Goal: Transaction & Acquisition: Register for event/course

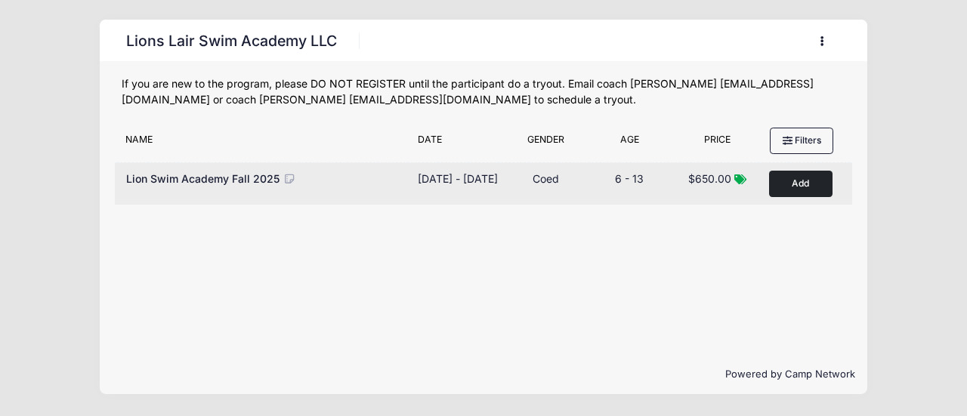
click at [808, 185] on button "Add to Cart" at bounding box center [800, 184] width 63 height 26
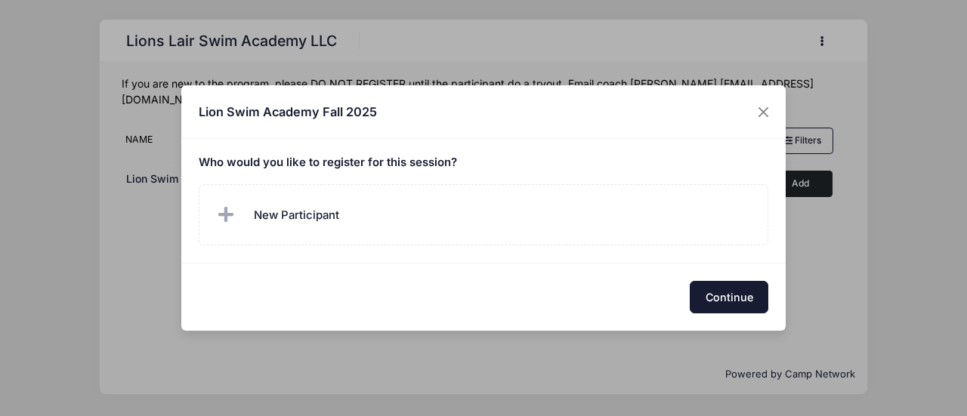
click at [725, 295] on button "Continue" at bounding box center [729, 297] width 79 height 32
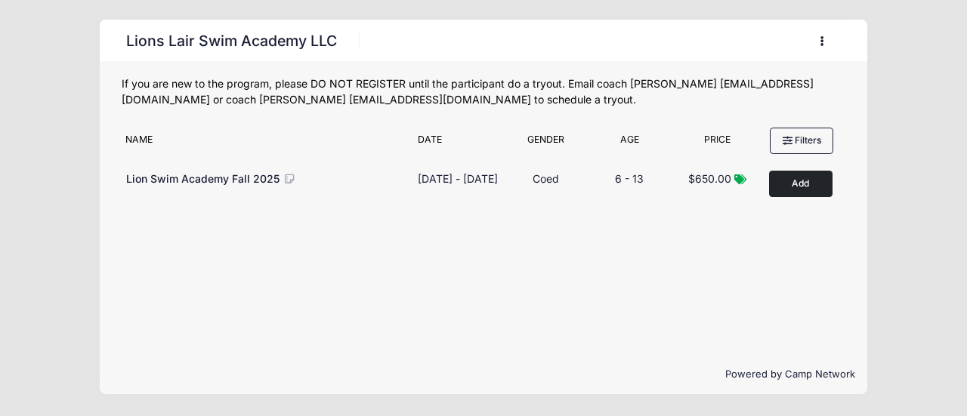
click at [815, 40] on button "button" at bounding box center [824, 41] width 41 height 26
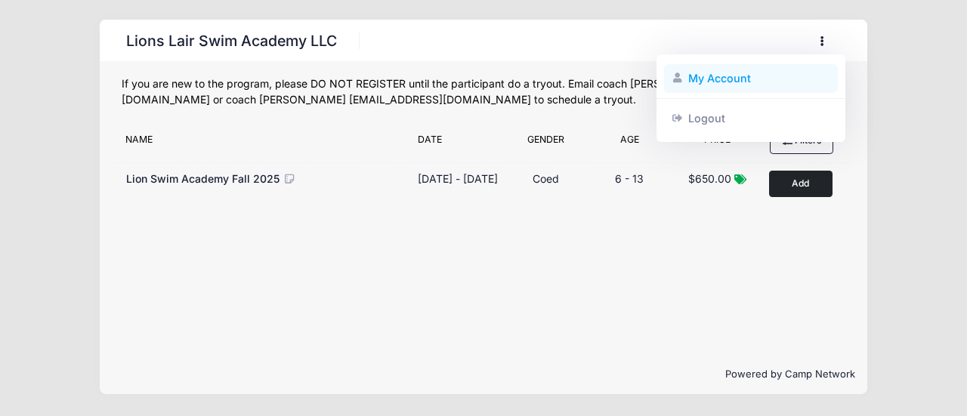
click at [719, 79] on link "My Account" at bounding box center [751, 78] width 174 height 29
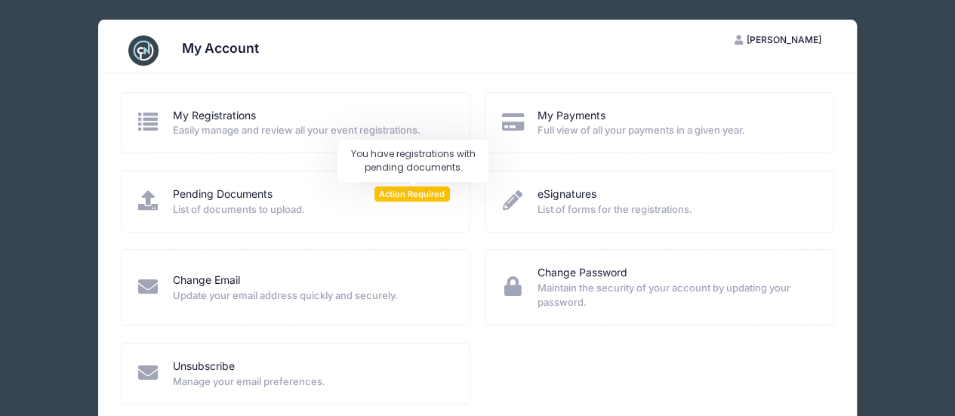
click at [397, 188] on span "Action Required" at bounding box center [413, 194] width 76 height 14
click at [615, 123] on span "Full view of all your payments in a given year." at bounding box center [675, 130] width 277 height 15
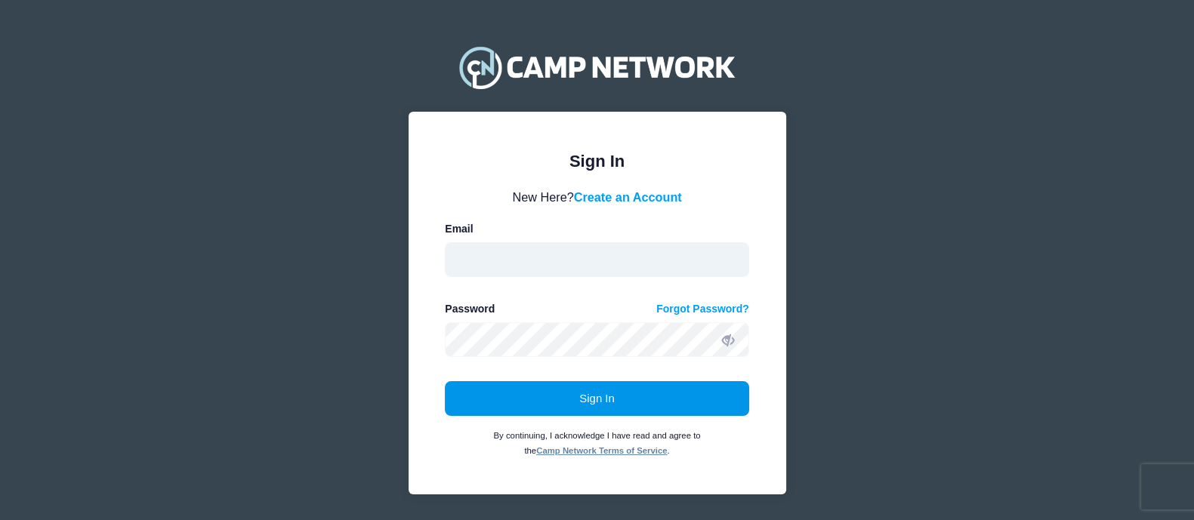
type input "caitlin.sullivanpond@gmail.com"
click at [605, 400] on button "Sign In" at bounding box center [597, 398] width 304 height 35
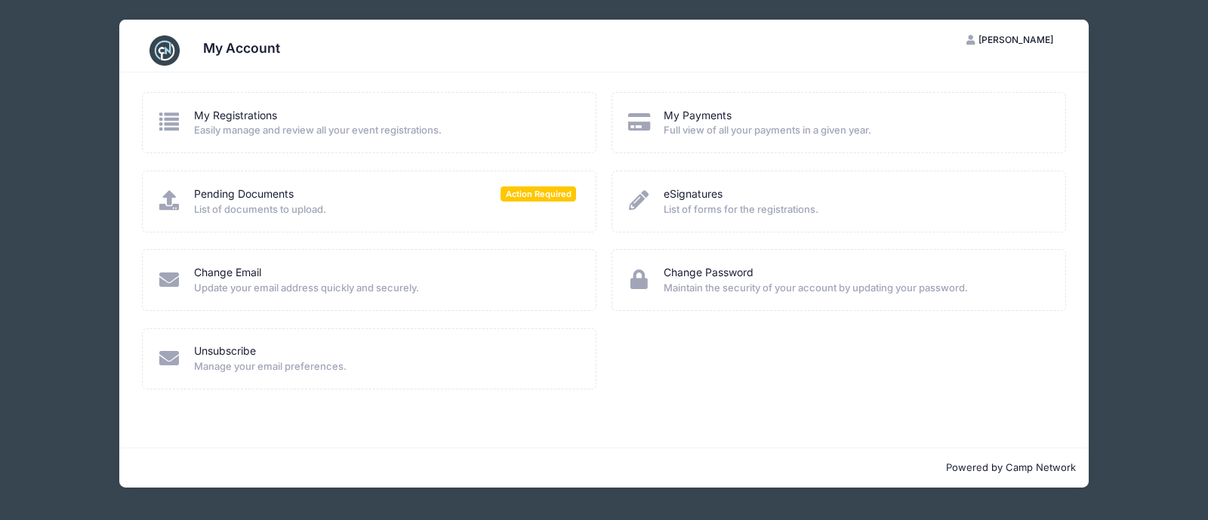
click at [483, 187] on div "Pending Documents Action Required" at bounding box center [385, 195] width 382 height 16
click at [521, 193] on span "Action Required" at bounding box center [539, 194] width 76 height 14
click at [162, 195] on icon at bounding box center [169, 200] width 25 height 20
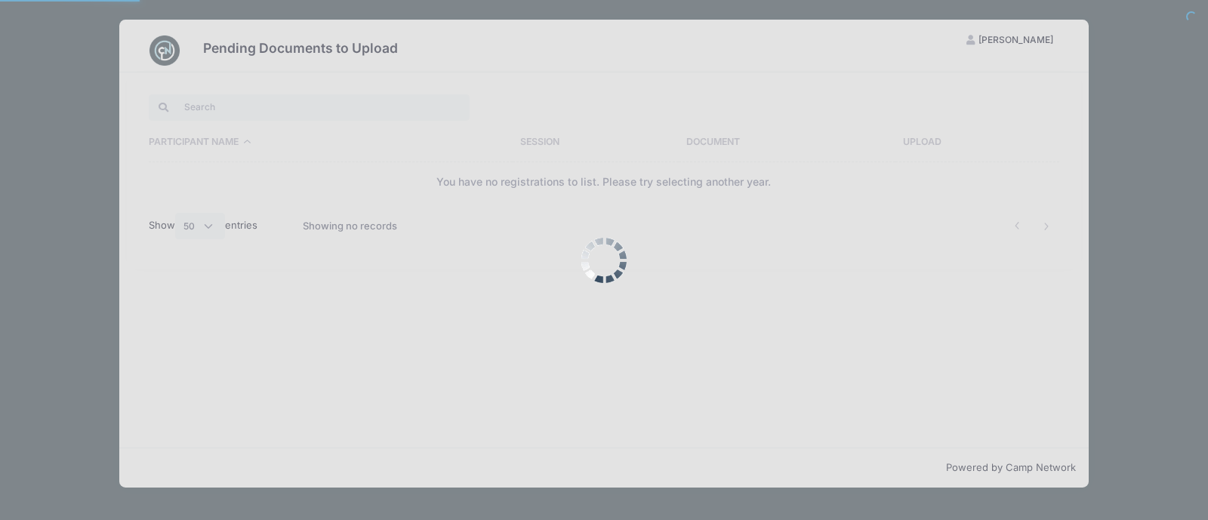
select select "50"
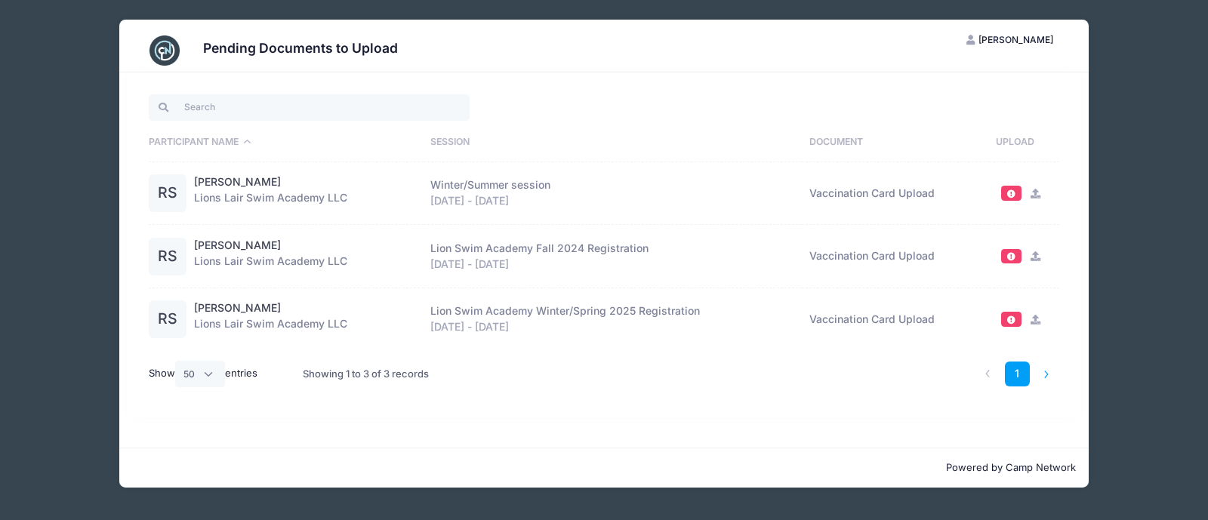
click at [1049, 372] on li at bounding box center [1047, 374] width 25 height 25
click at [57, 176] on div "Pending Documents to Upload CS Caitlin Sullivan-Pond My Account Logout Particip…" at bounding box center [604, 254] width 1163 height 508
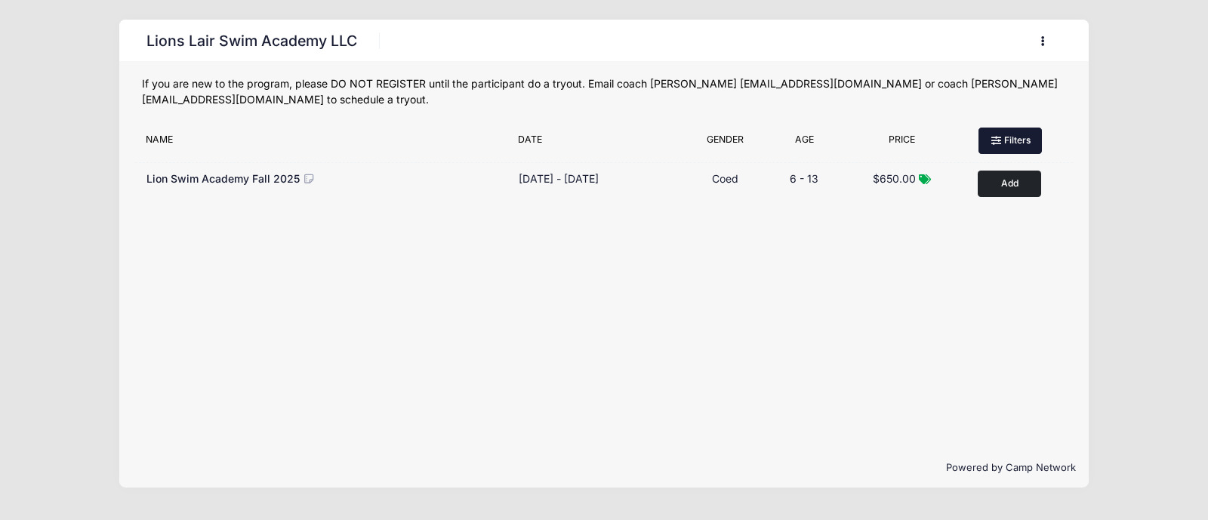
click at [1007, 139] on button "Filters" at bounding box center [1010, 141] width 63 height 26
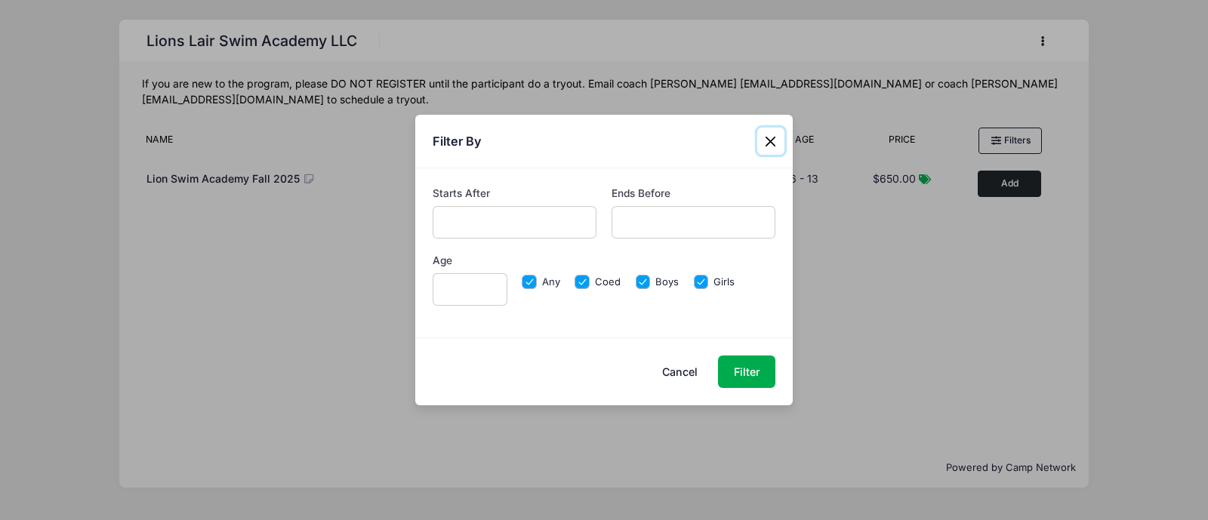
click at [766, 142] on button "Close" at bounding box center [770, 141] width 27 height 27
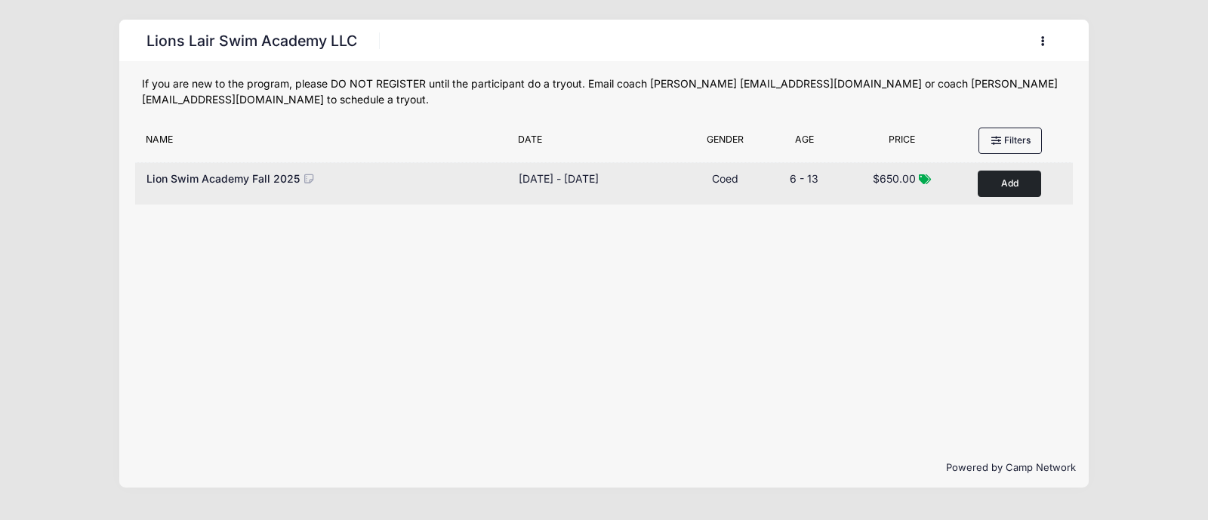
click at [1012, 190] on button "Add to Cart" at bounding box center [1009, 184] width 63 height 26
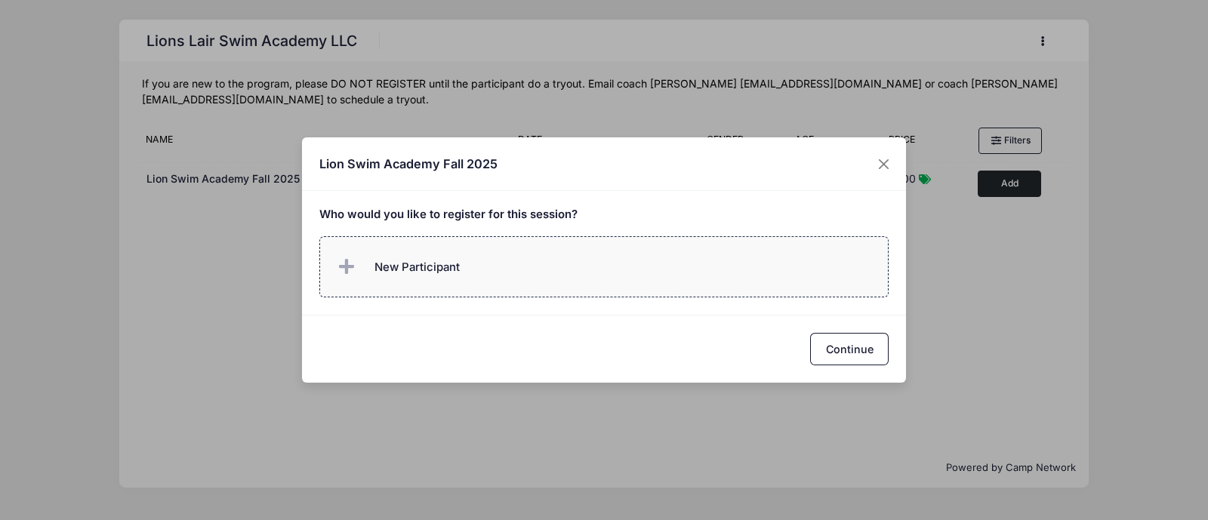
click at [447, 267] on span "New Participant" at bounding box center [417, 267] width 85 height 17
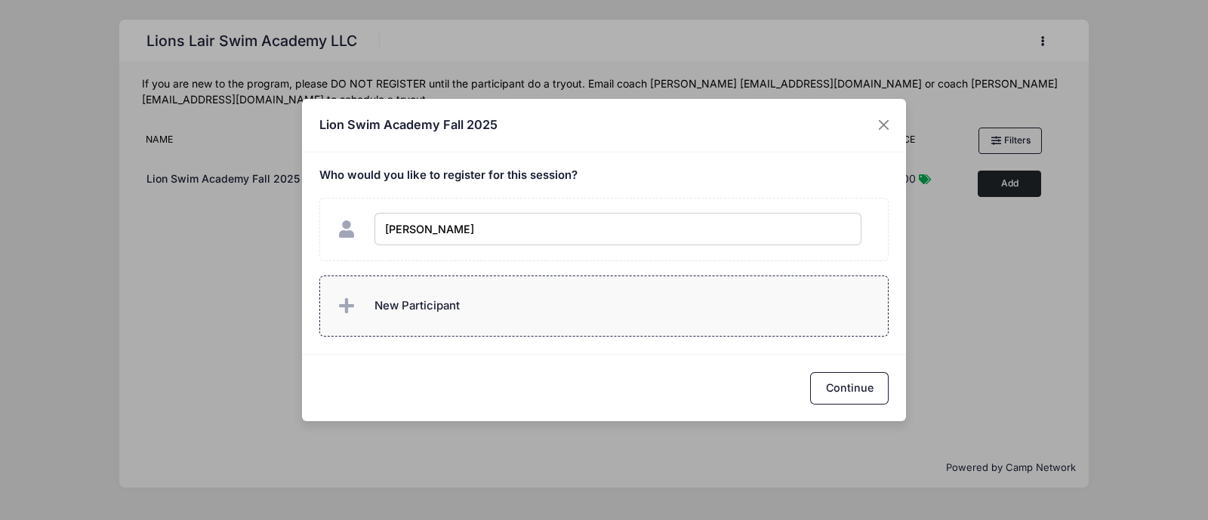
type input "Ruby Sullivan-Pond"
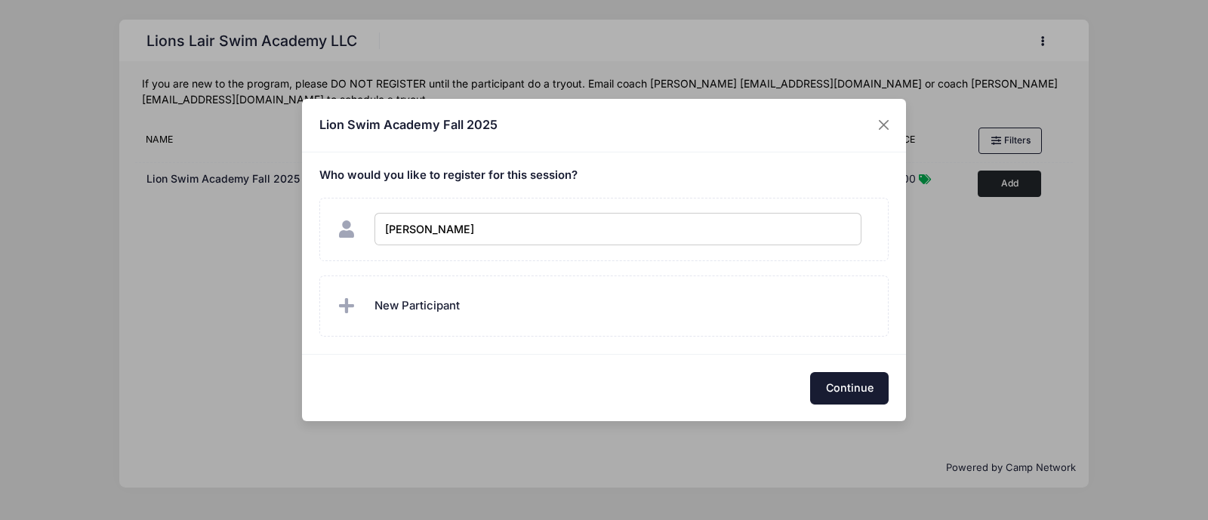
checkbox input "true"
click at [854, 386] on button "Continue" at bounding box center [849, 388] width 79 height 32
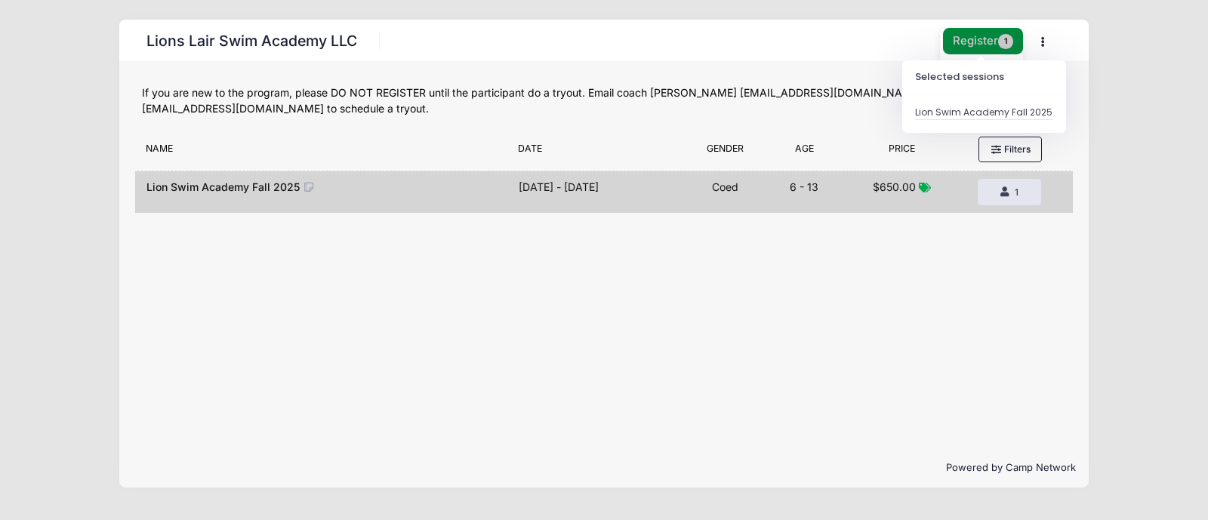
click at [963, 44] on button "Register 1" at bounding box center [983, 41] width 80 height 26
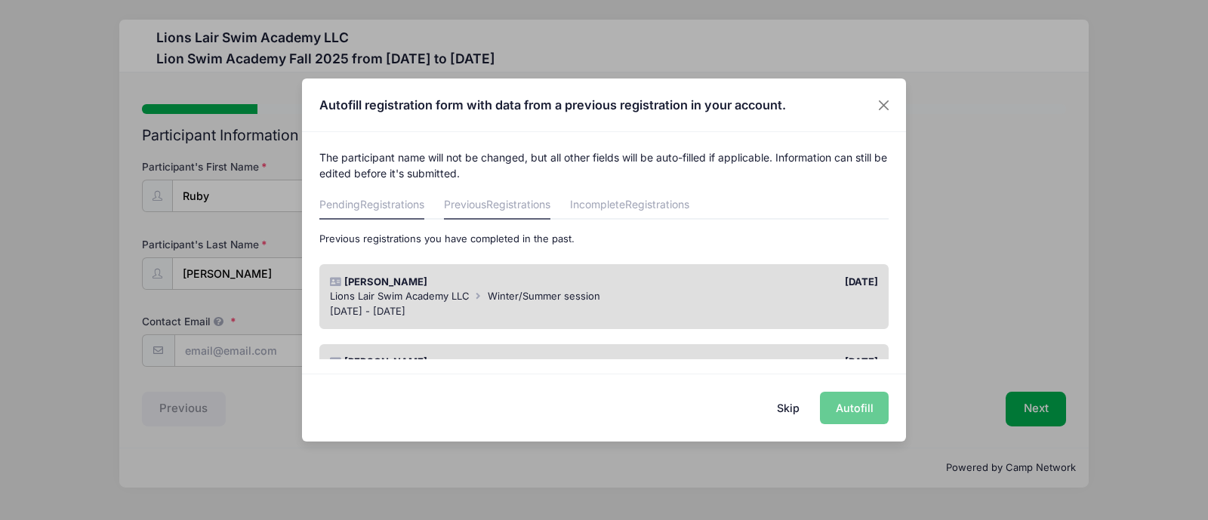
click at [356, 206] on link "Pending Registrations" at bounding box center [371, 206] width 105 height 27
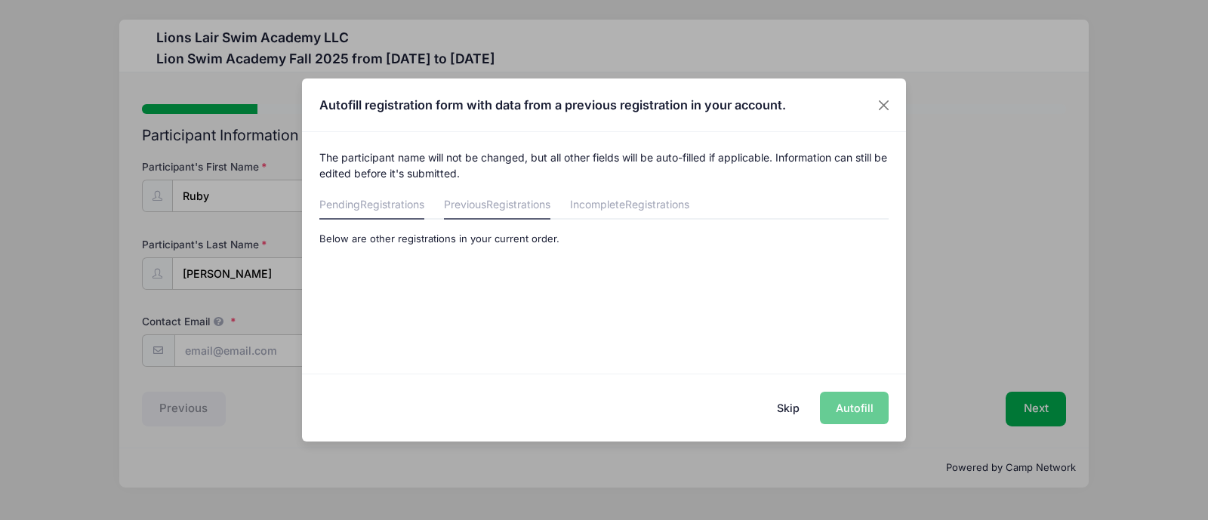
click at [468, 202] on link "Previous Registrations" at bounding box center [497, 206] width 106 height 27
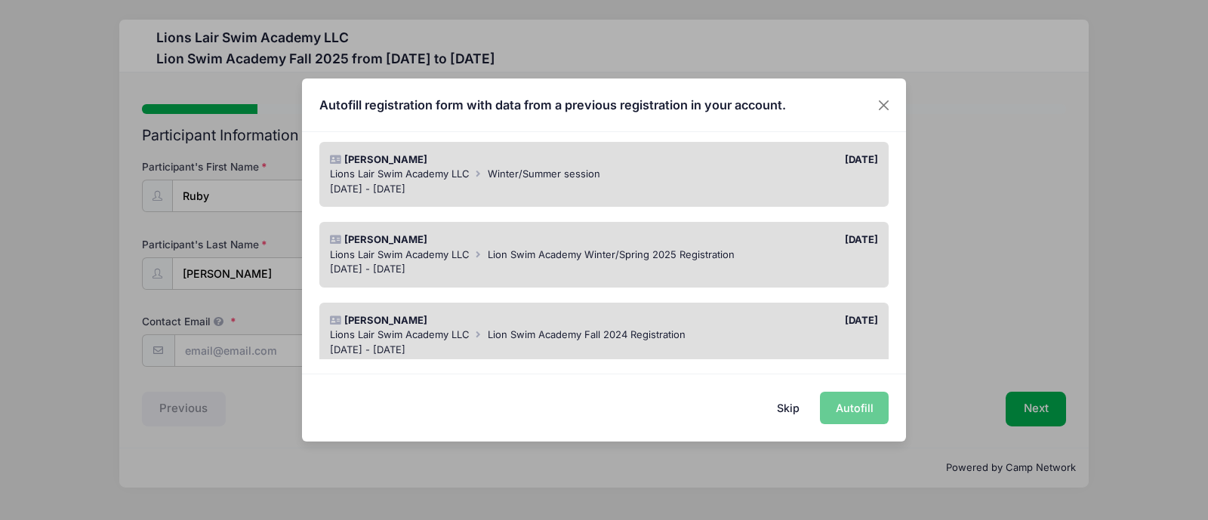
scroll to position [154, 0]
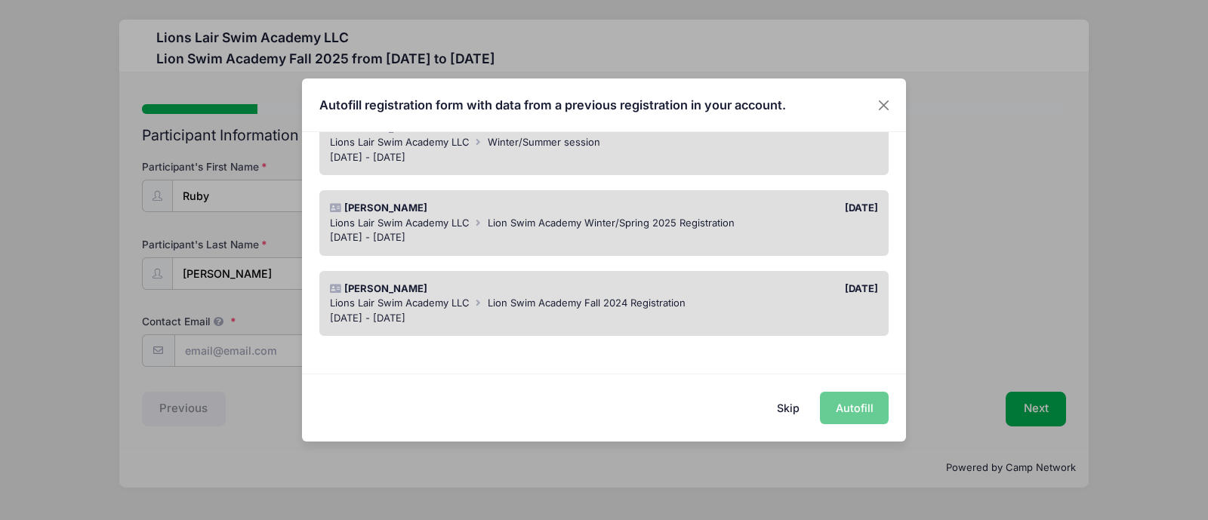
click at [895, 332] on div "The participant name will not be changed, but all other fields will be auto-fil…" at bounding box center [604, 245] width 604 height 227
click at [844, 416] on div "Skip Autofill" at bounding box center [604, 407] width 604 height 67
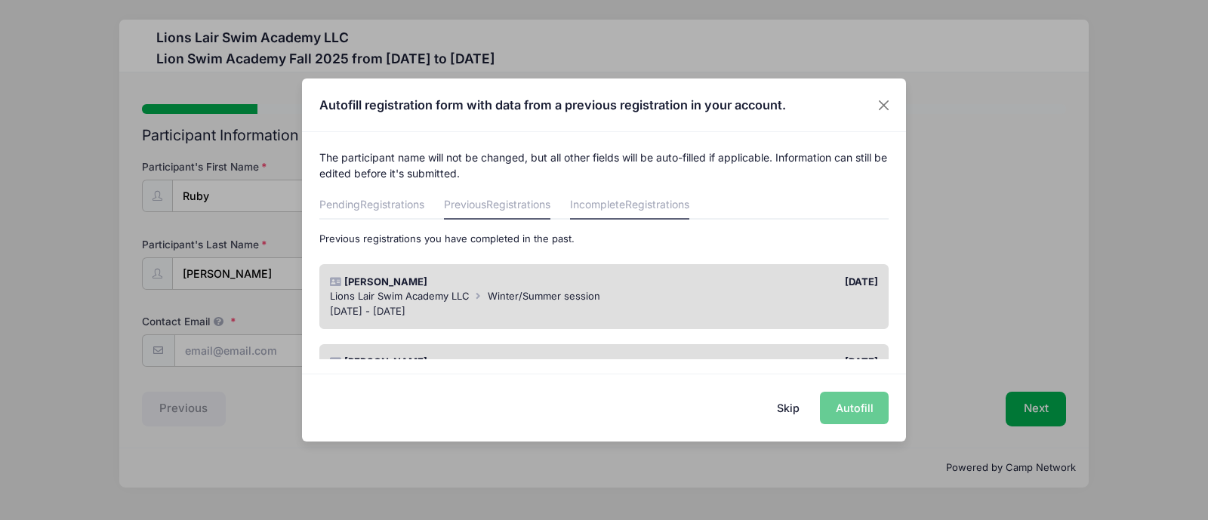
click at [651, 211] on link "Incomplete Registrations" at bounding box center [629, 206] width 119 height 27
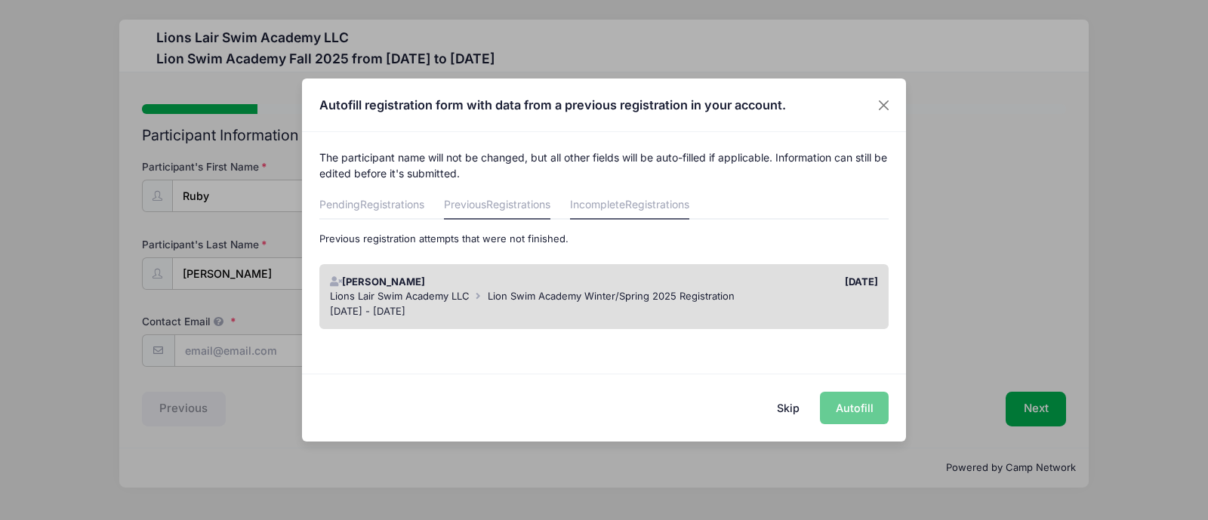
click at [536, 208] on span "Registrations" at bounding box center [518, 204] width 64 height 13
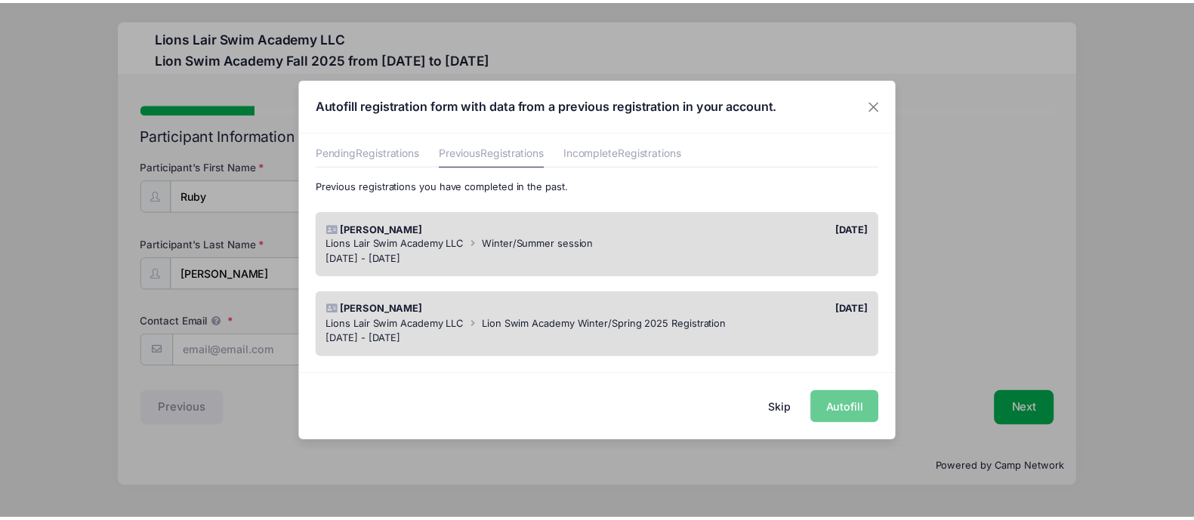
scroll to position [45, 0]
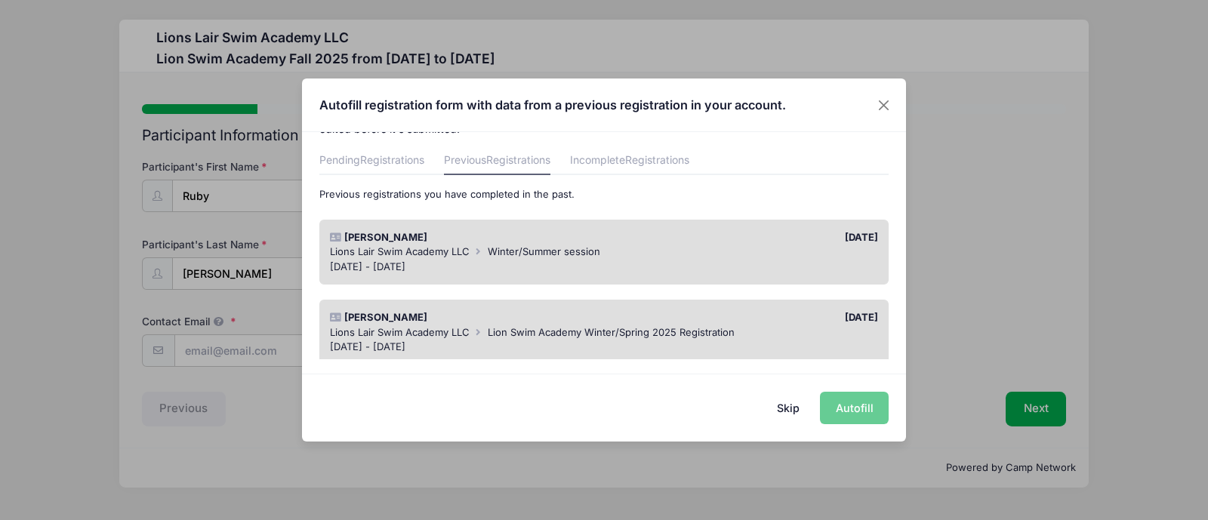
click at [430, 249] on span "Lions Lair Swim Academy LLC" at bounding box center [400, 251] width 140 height 12
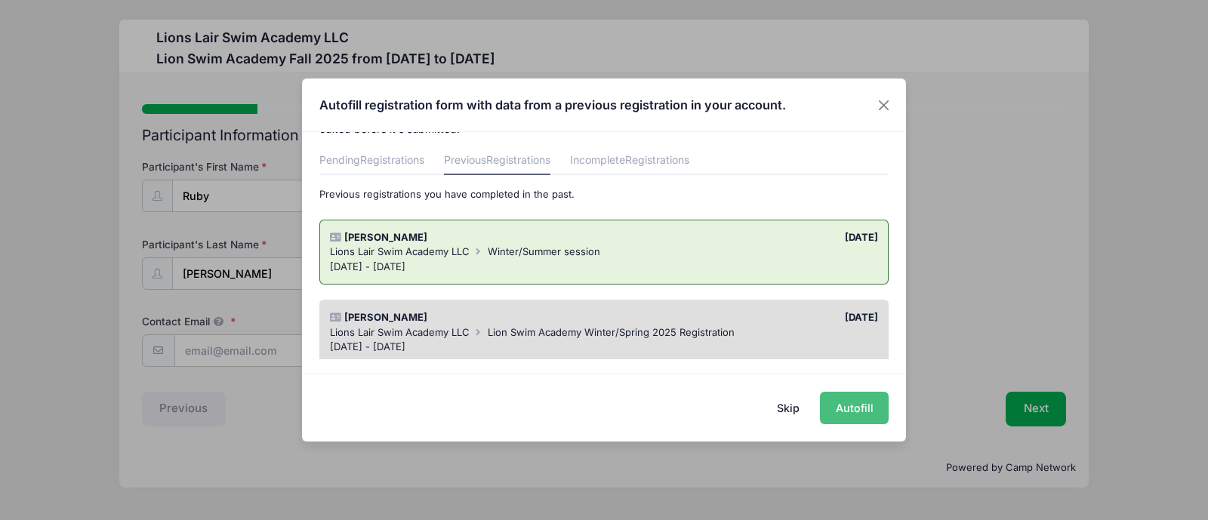
click at [847, 409] on button "Autofill" at bounding box center [854, 408] width 69 height 32
type input "[EMAIL_ADDRESS][DOMAIN_NAME]"
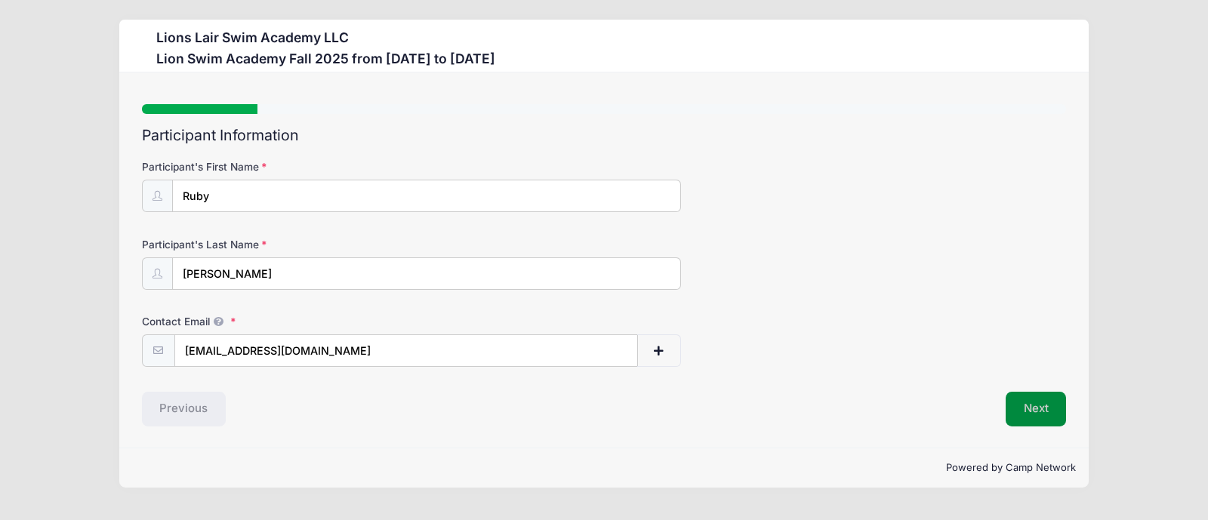
click at [1023, 414] on button "Next" at bounding box center [1036, 409] width 61 height 35
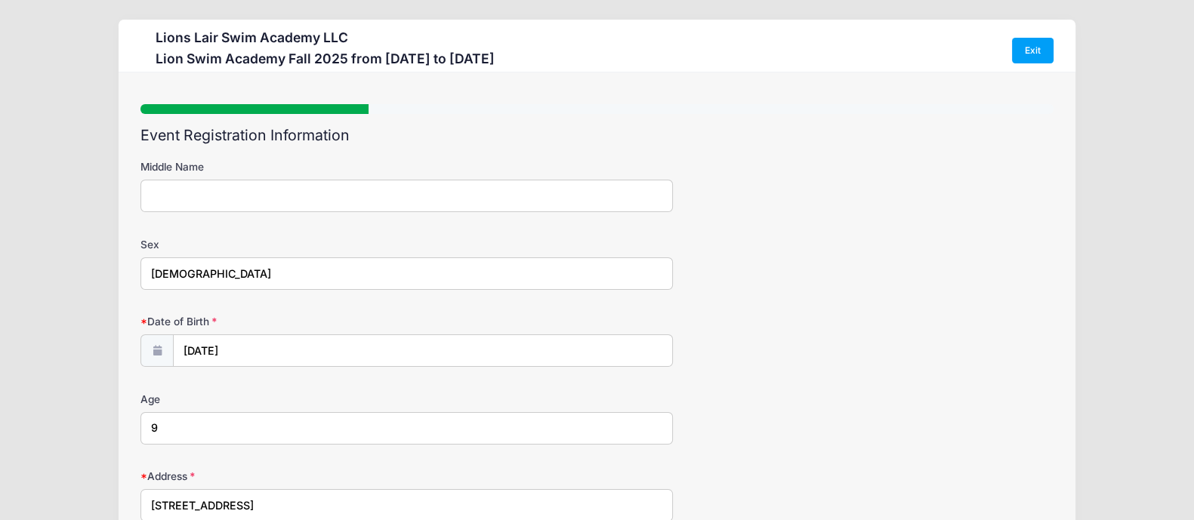
click at [387, 190] on input "Middle Name" at bounding box center [406, 196] width 532 height 32
type input "M"
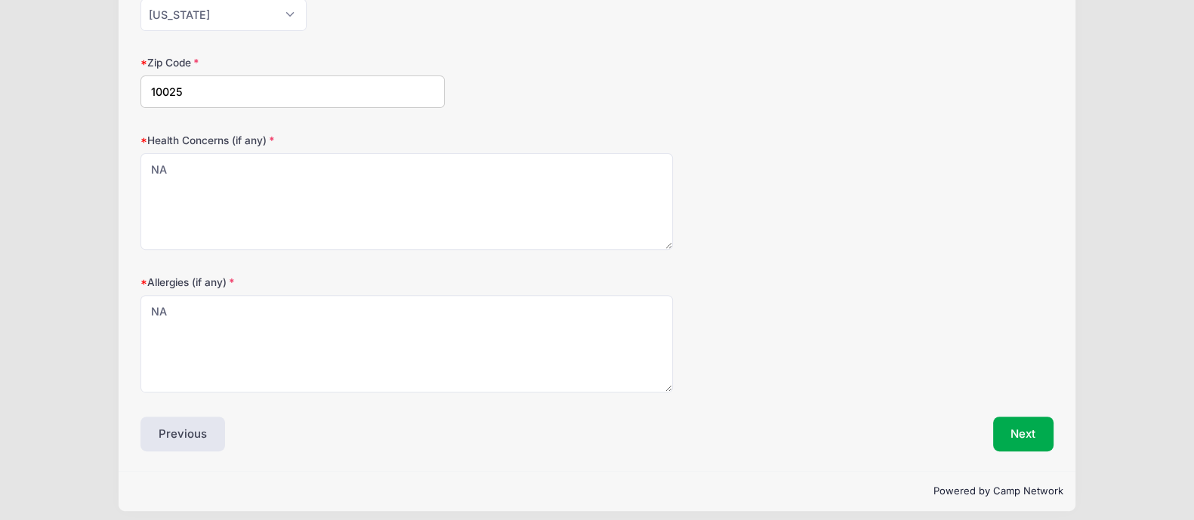
scroll to position [653, 0]
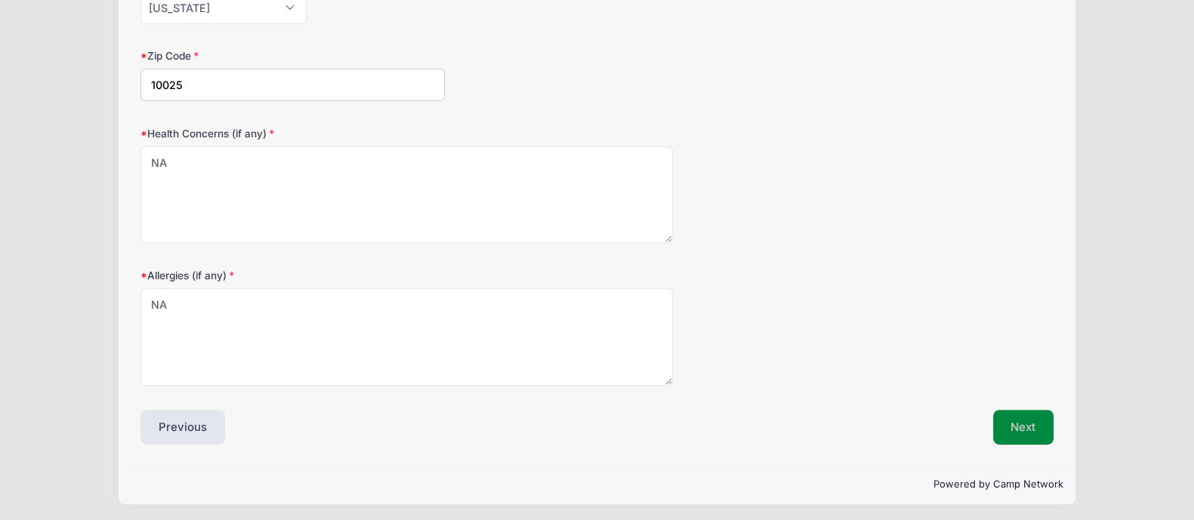
click at [1038, 421] on button "Next" at bounding box center [1023, 427] width 61 height 35
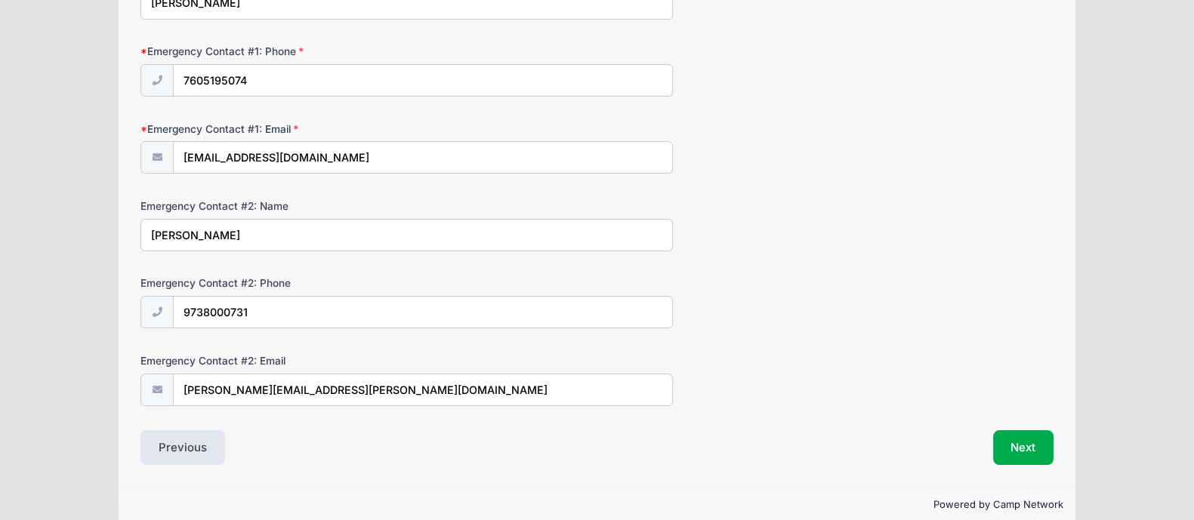
scroll to position [446, 0]
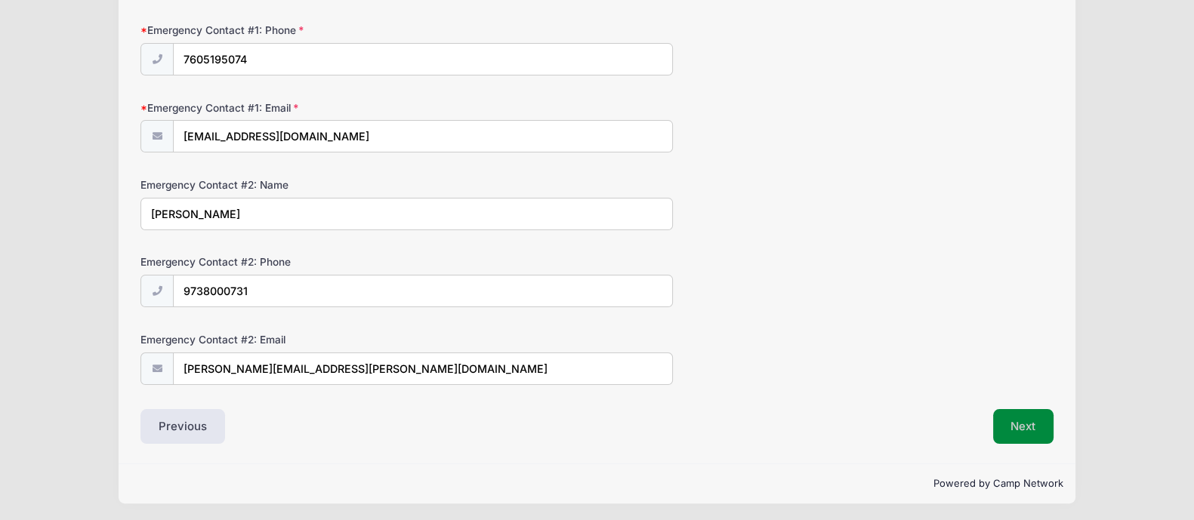
click at [1024, 426] on button "Next" at bounding box center [1023, 426] width 61 height 35
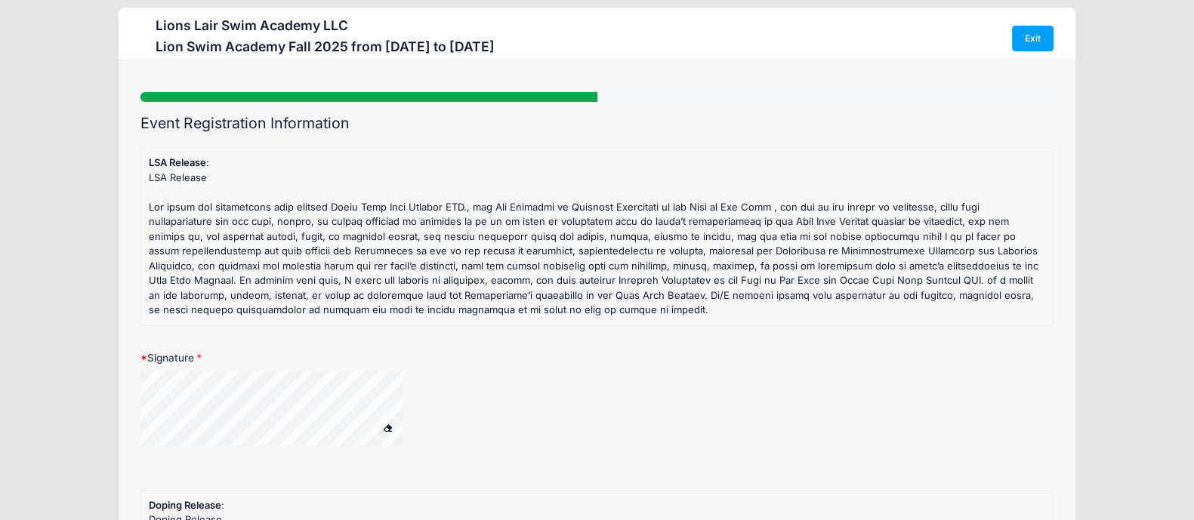
scroll to position [0, 0]
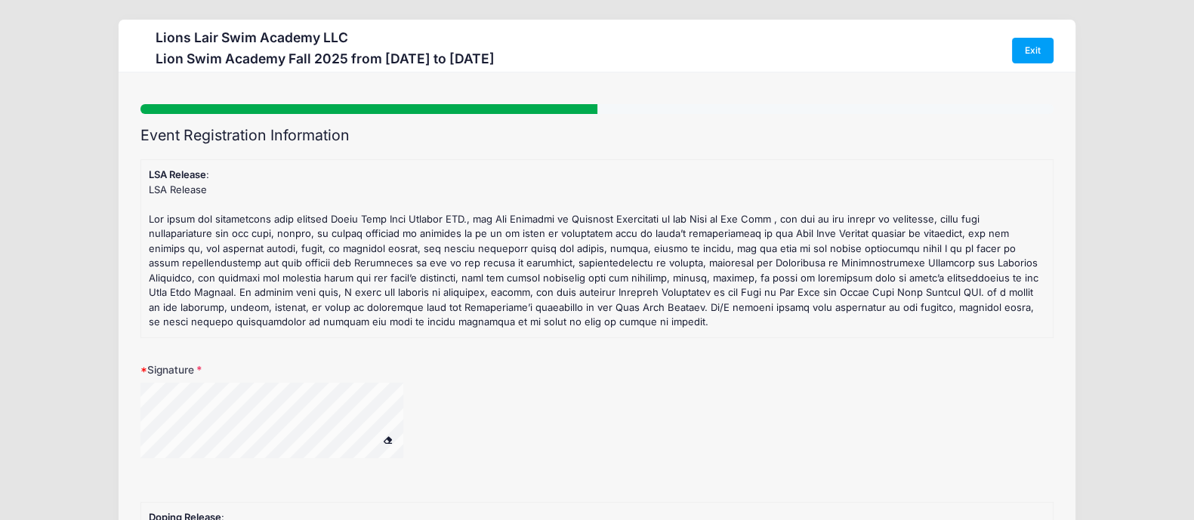
click at [387, 440] on span at bounding box center [388, 440] width 11 height 8
drag, startPoint x: 196, startPoint y: 475, endPoint x: 389, endPoint y: 439, distance: 196.7
click at [389, 439] on span at bounding box center [388, 440] width 11 height 8
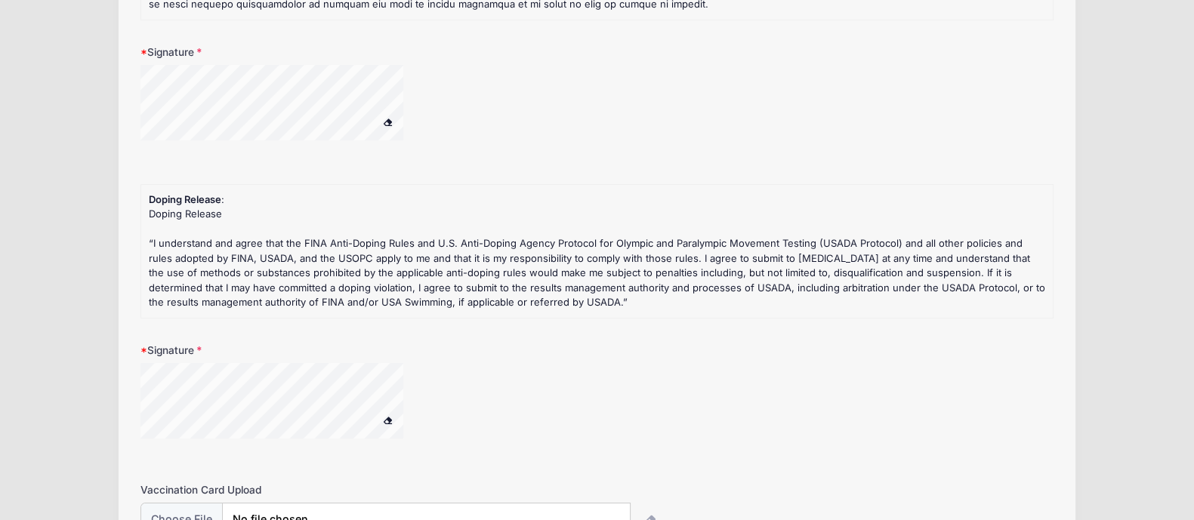
scroll to position [470, 0]
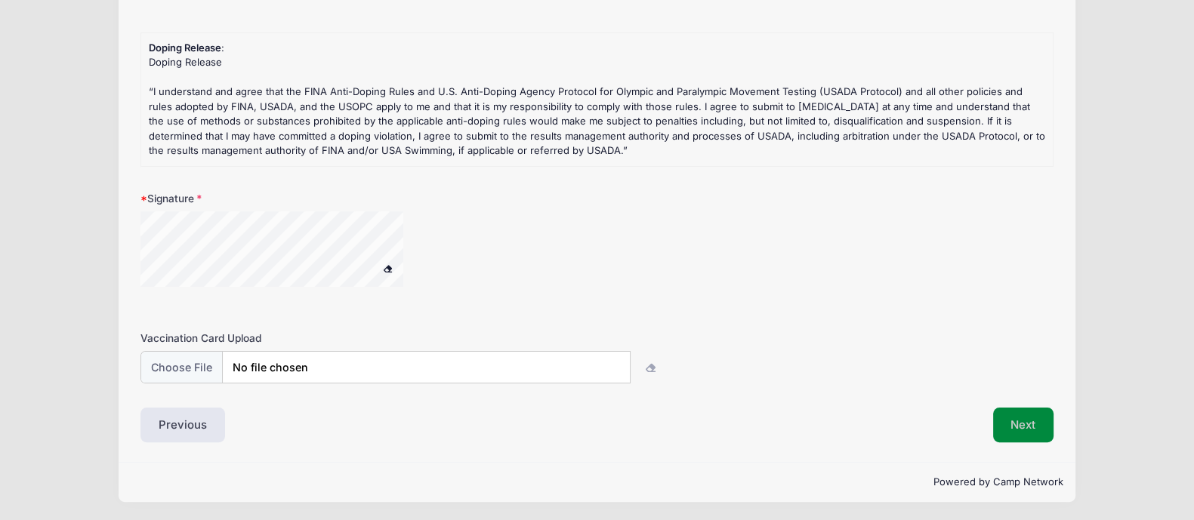
click at [1026, 425] on button "Next" at bounding box center [1023, 425] width 61 height 35
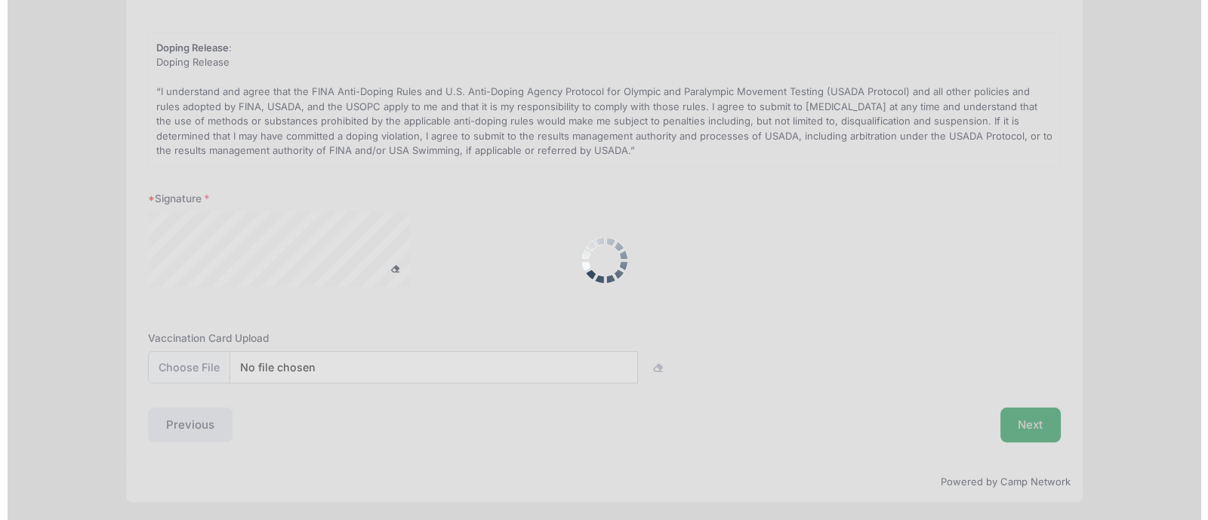
scroll to position [0, 0]
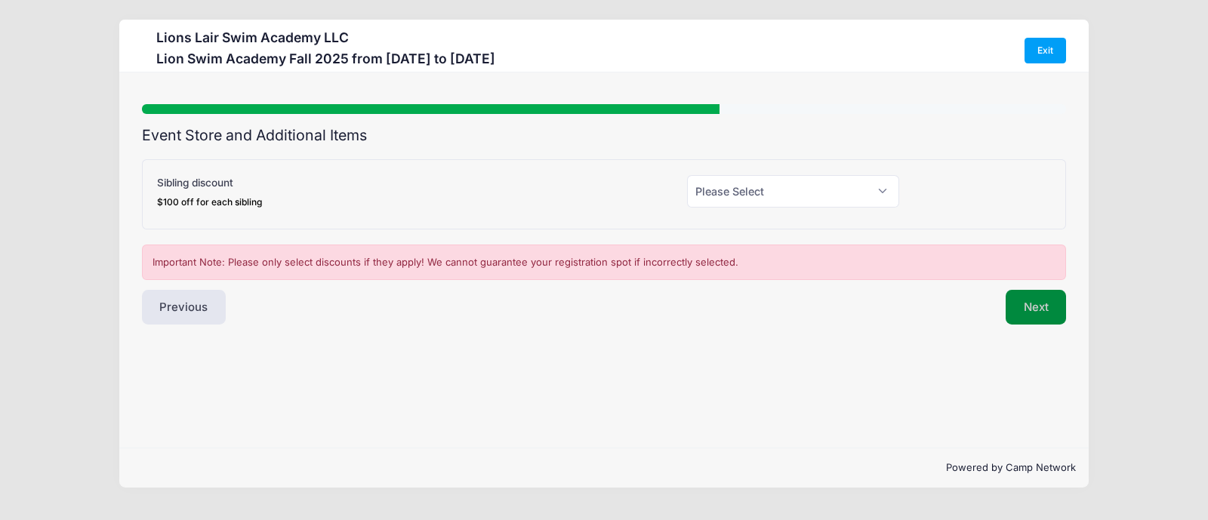
click at [1035, 307] on button "Next" at bounding box center [1036, 307] width 61 height 35
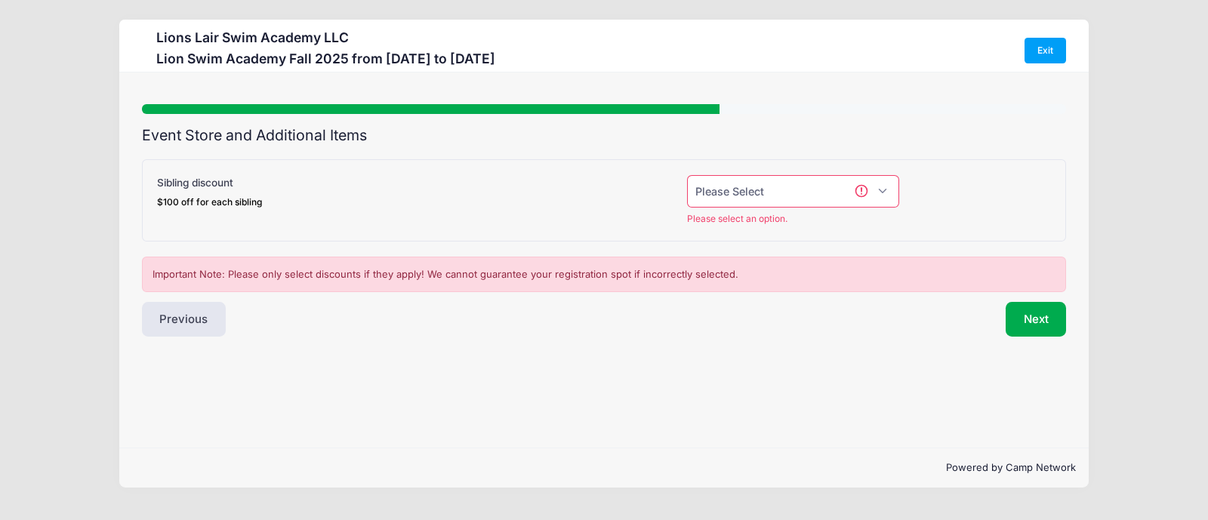
click at [887, 190] on select "Please Select Yes (-$100.00) No" at bounding box center [793, 191] width 212 height 32
select select "0"
click at [687, 175] on select "Please Select Yes (-$100.00) No" at bounding box center [793, 191] width 212 height 32
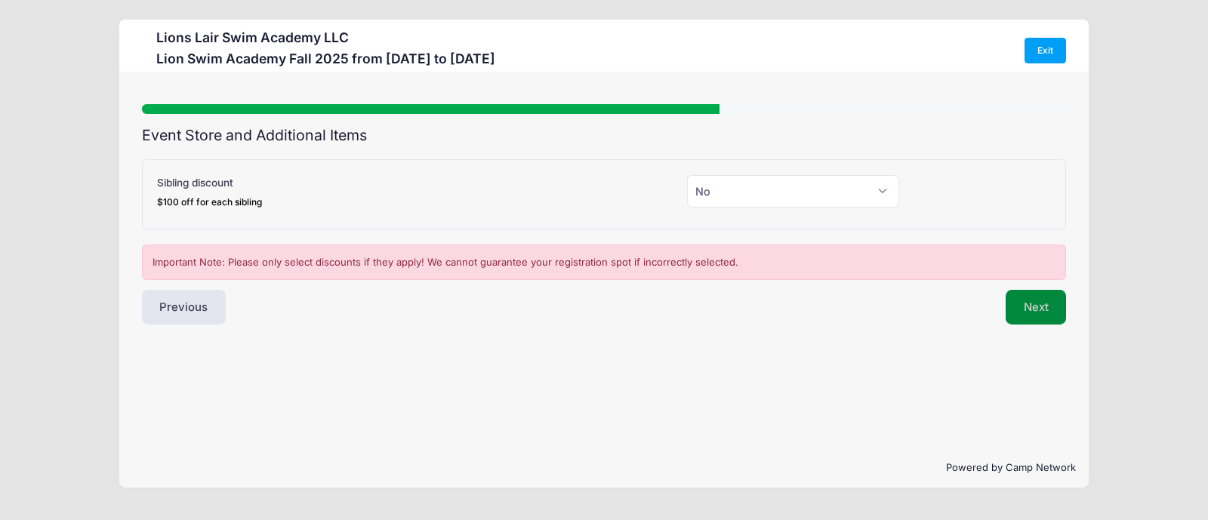
click at [1030, 312] on button "Next" at bounding box center [1036, 307] width 61 height 35
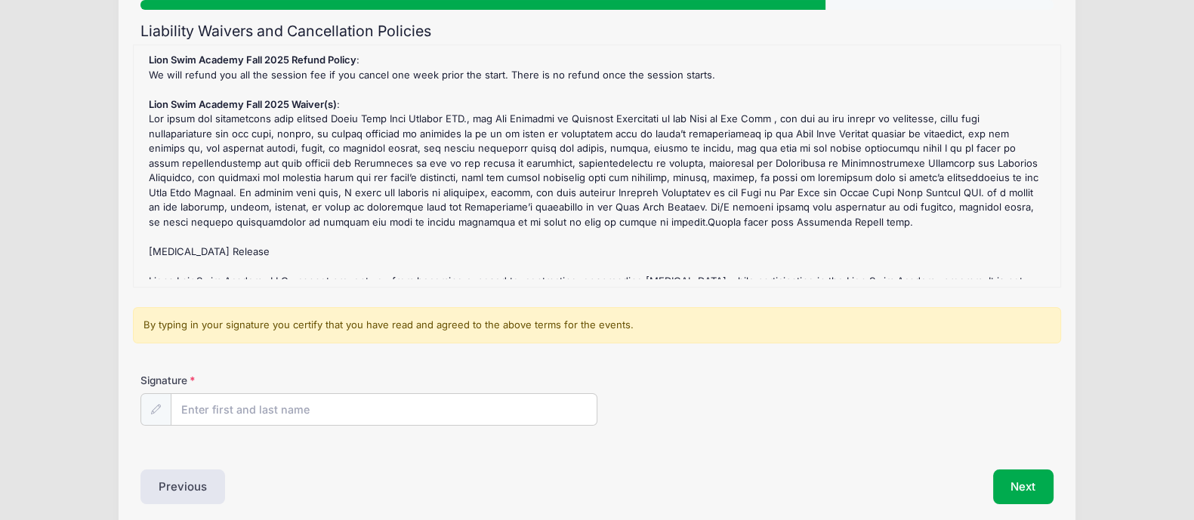
scroll to position [106, 0]
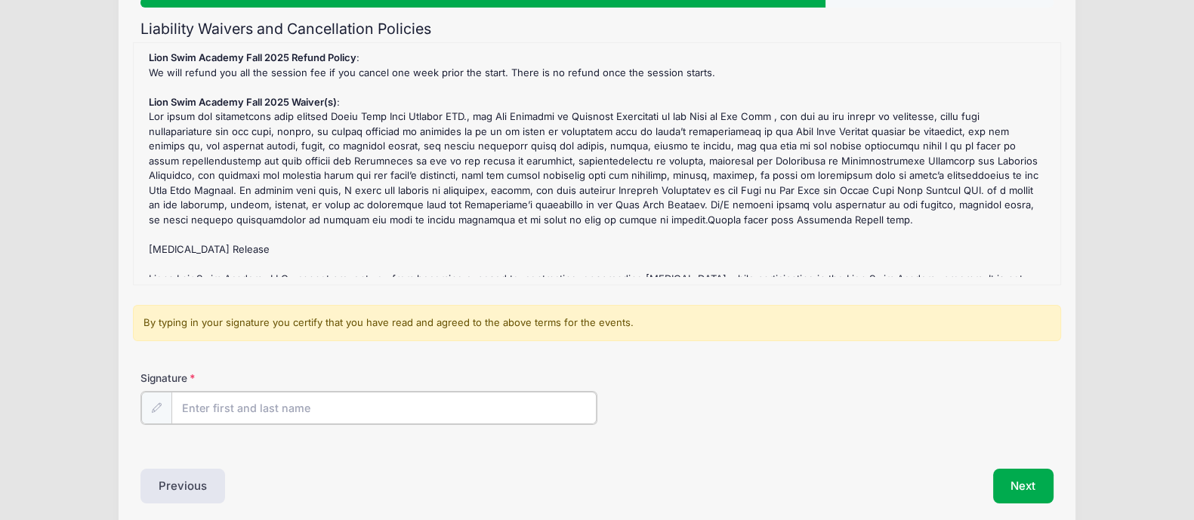
click at [228, 410] on input "Signature" at bounding box center [383, 408] width 425 height 32
type input "[PERSON_NAME]"
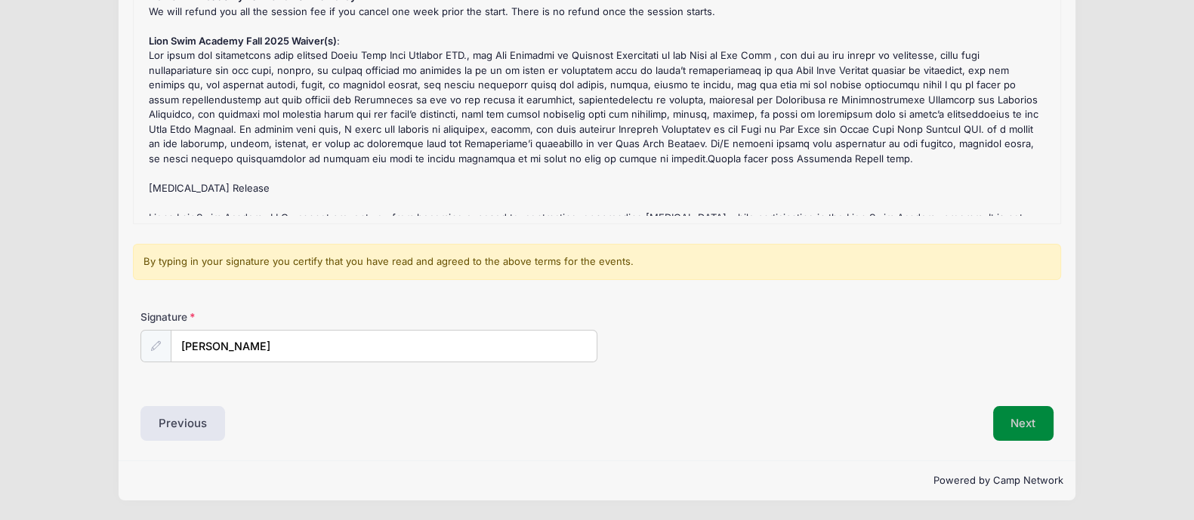
scroll to position [166, 0]
click at [1029, 416] on button "Next" at bounding box center [1023, 425] width 61 height 35
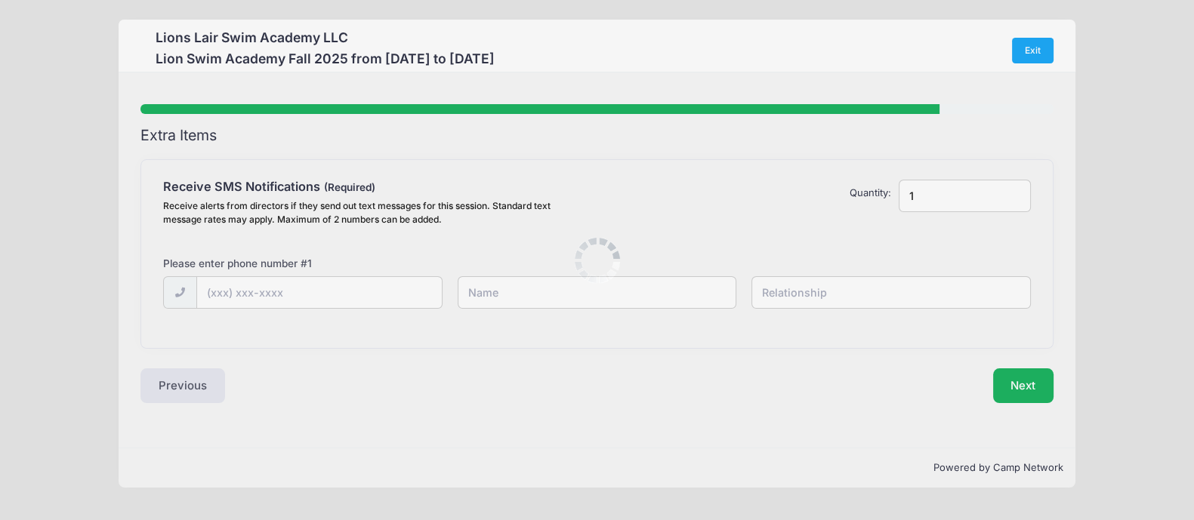
scroll to position [0, 0]
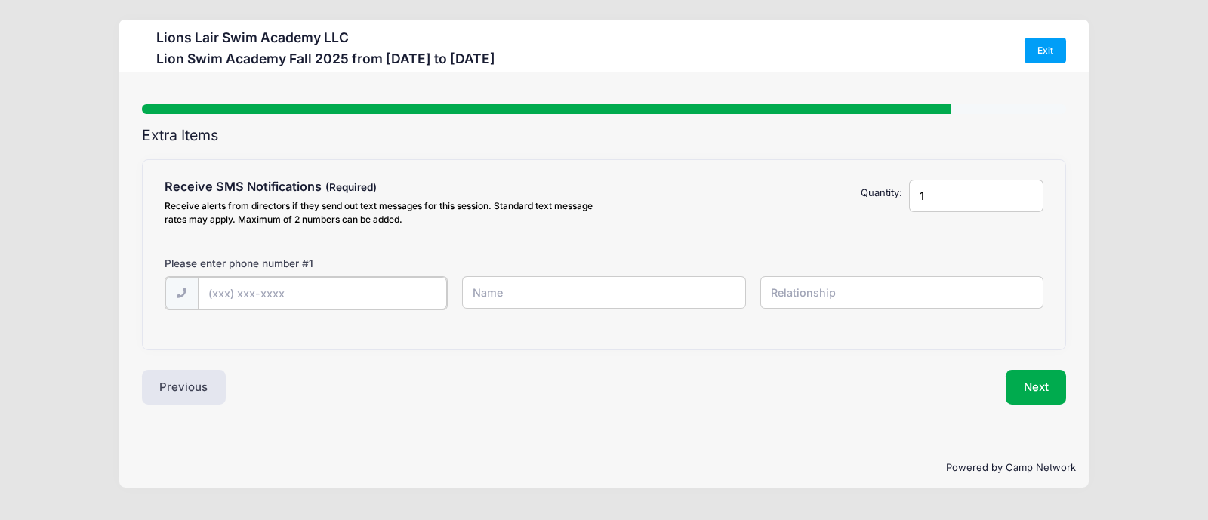
click at [0, 0] on input "text" at bounding box center [0, 0] width 0 height 0
type input "[PHONE_NUMBER]"
click at [0, 0] on input "text" at bounding box center [0, 0] width 0 height 0
type input "[PERSON_NAME]-Pond"
click at [0, 0] on input "text" at bounding box center [0, 0] width 0 height 0
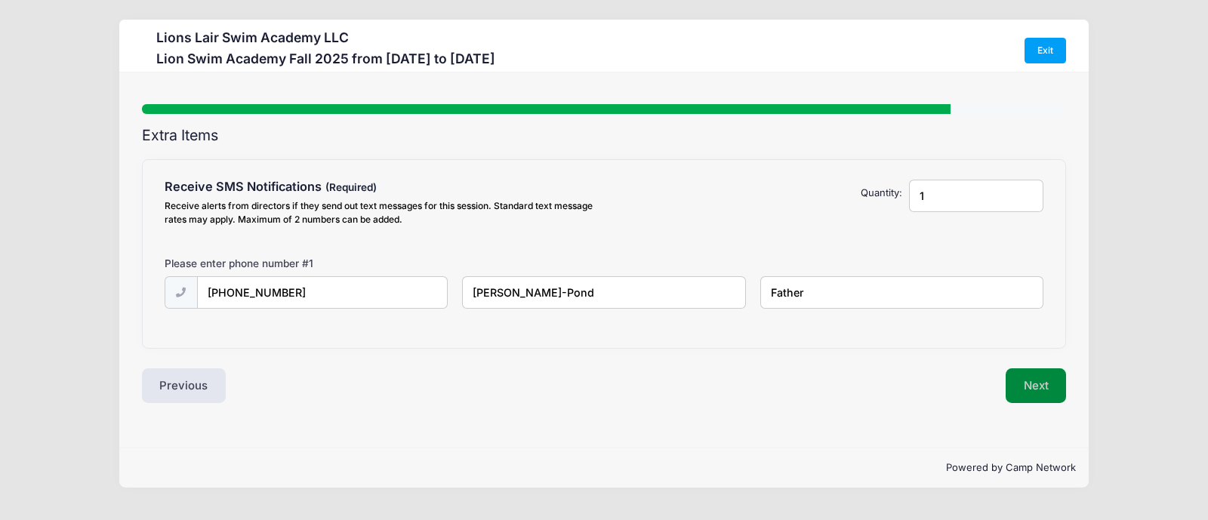
type input "Father"
click at [1044, 382] on button "Next" at bounding box center [1036, 386] width 61 height 35
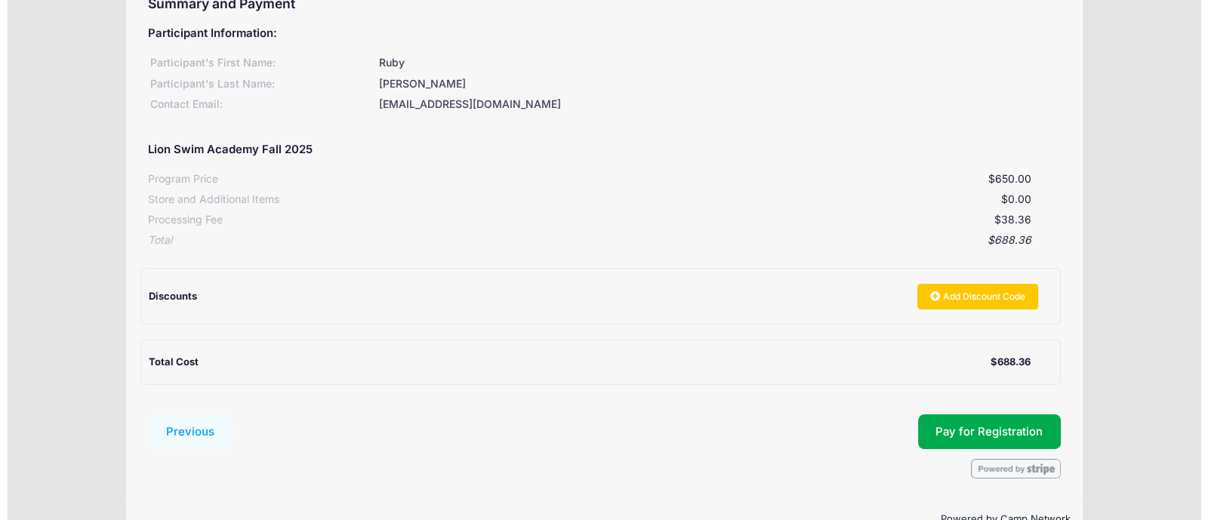
scroll to position [168, 0]
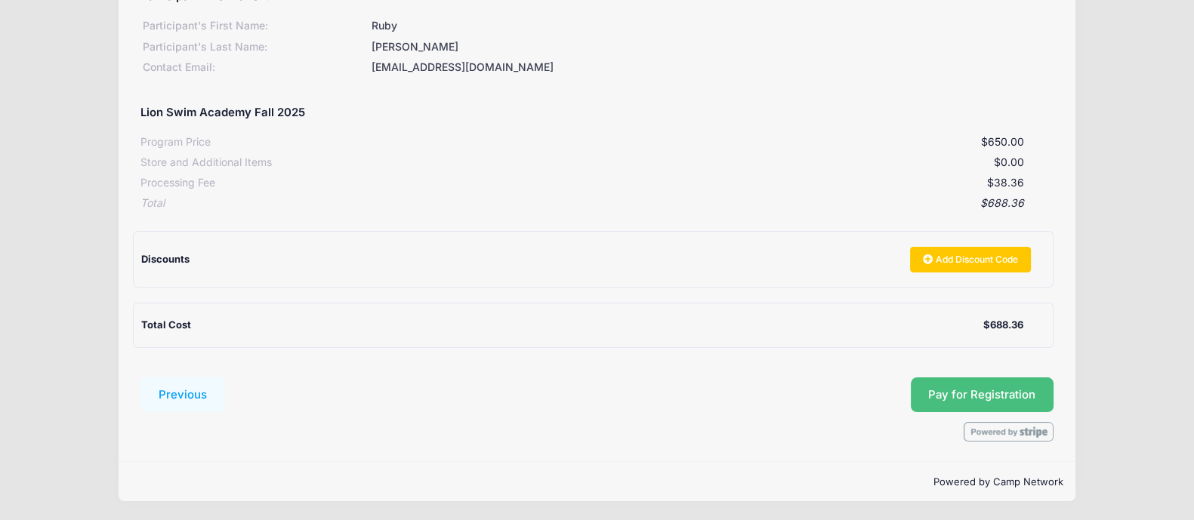
click at [930, 388] on span "Pay for Registration" at bounding box center [981, 395] width 107 height 14
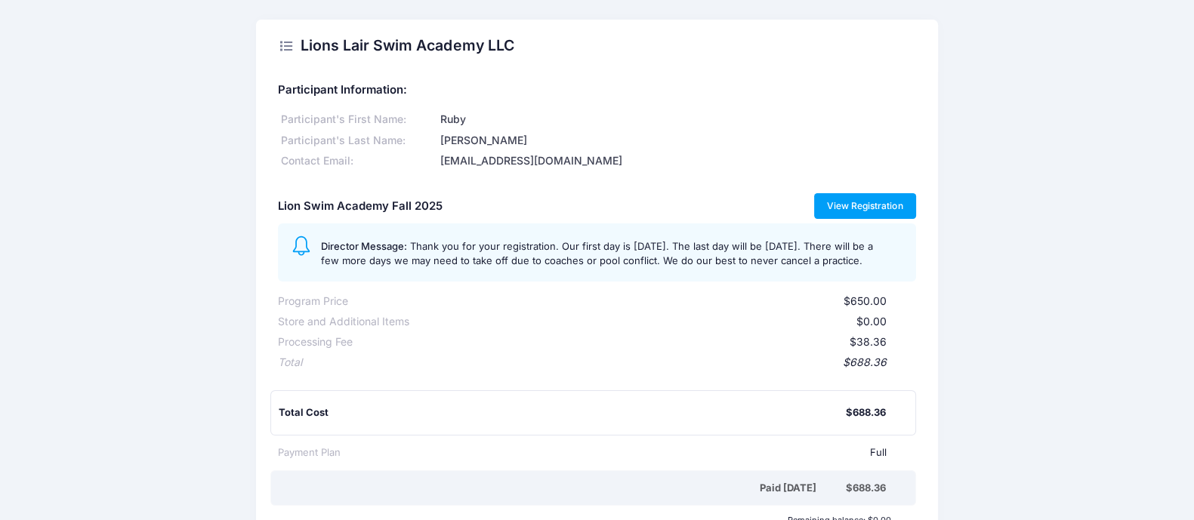
click at [851, 205] on link "View Registration" at bounding box center [865, 206] width 102 height 26
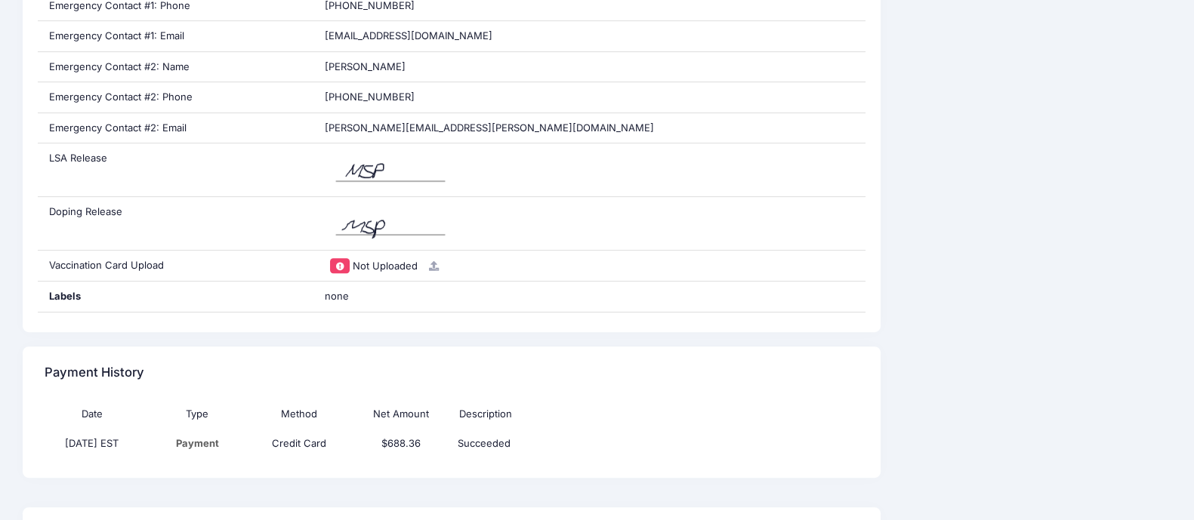
scroll to position [955, 0]
